Goal: Information Seeking & Learning: Learn about a topic

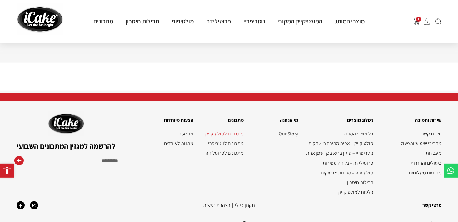
click at [223, 131] on link "מתכונים למולטיקייק" at bounding box center [221, 134] width 44 height 6
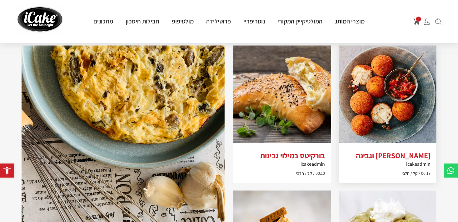
scroll to position [500, 0]
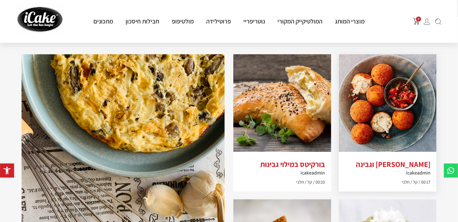
click at [386, 139] on img at bounding box center [388, 103] width 98 height 98
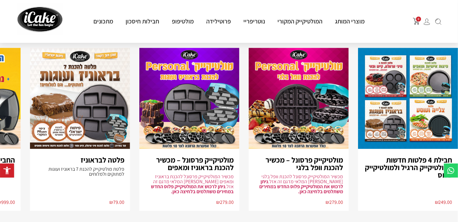
scroll to position [999, 0]
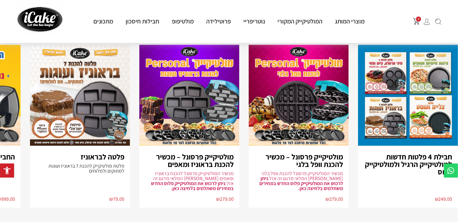
click at [119, 92] on img "4 / 8" at bounding box center [80, 95] width 100 height 101
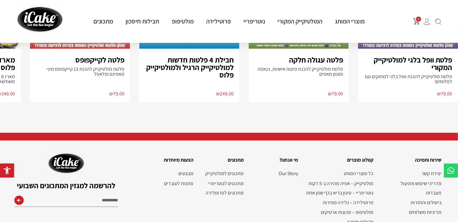
scroll to position [432, 0]
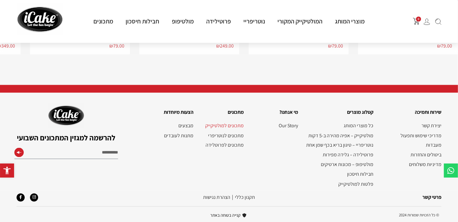
click at [223, 128] on link "מתכונים למולטיקייק" at bounding box center [221, 125] width 44 height 6
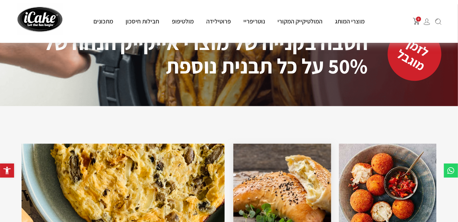
scroll to position [487, 0]
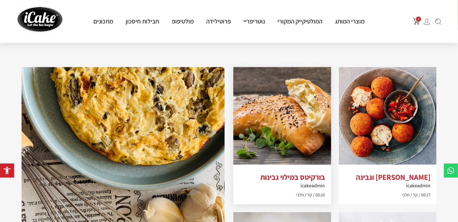
click at [286, 125] on img at bounding box center [282, 116] width 98 height 98
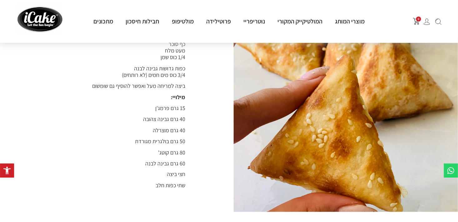
scroll to position [406, 0]
